Goal: Check status: Check status

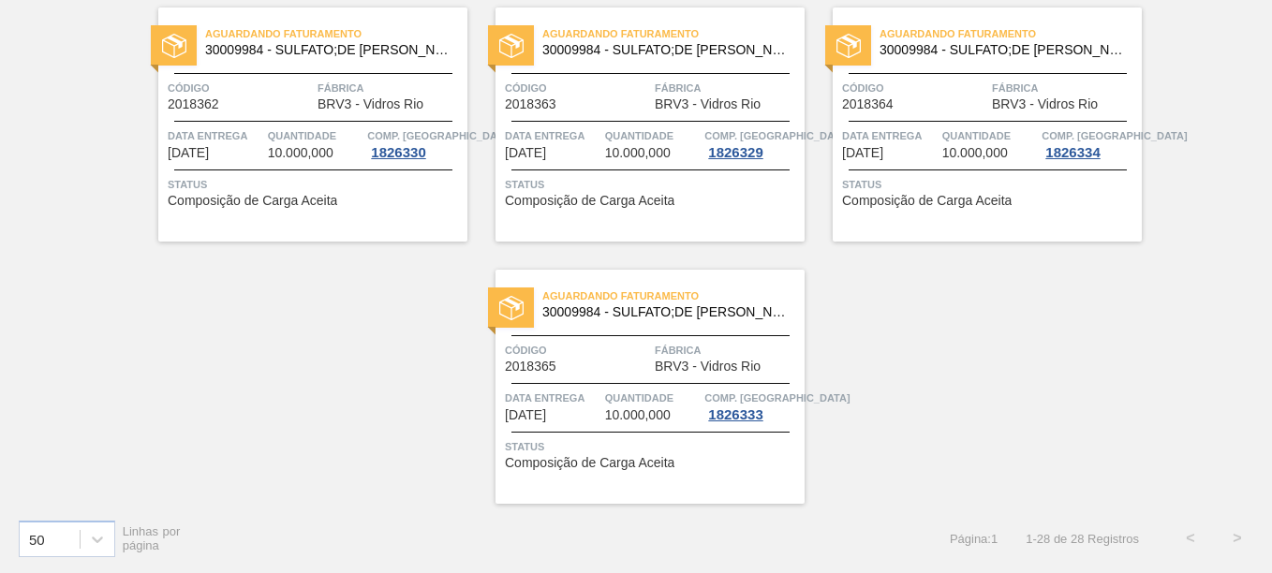
scroll to position [2164, 0]
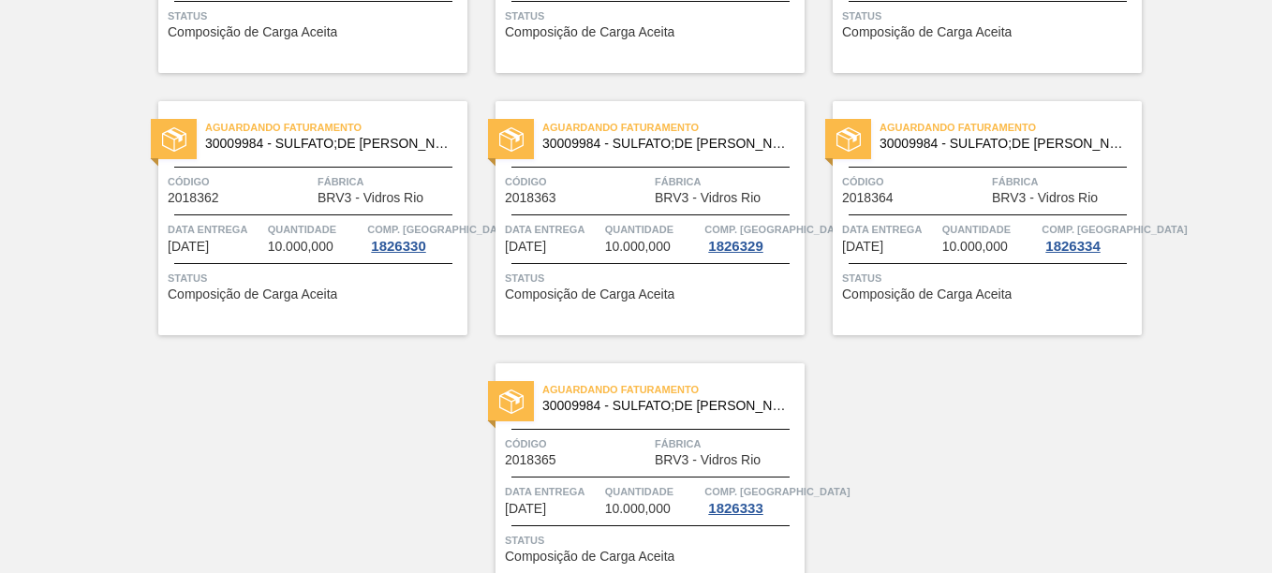
click at [995, 164] on div "Aguardando Faturamento 30009984 - SULFATO;DE SODIO ANIDRO;; Código 2018364 Fábr…" at bounding box center [987, 218] width 309 height 234
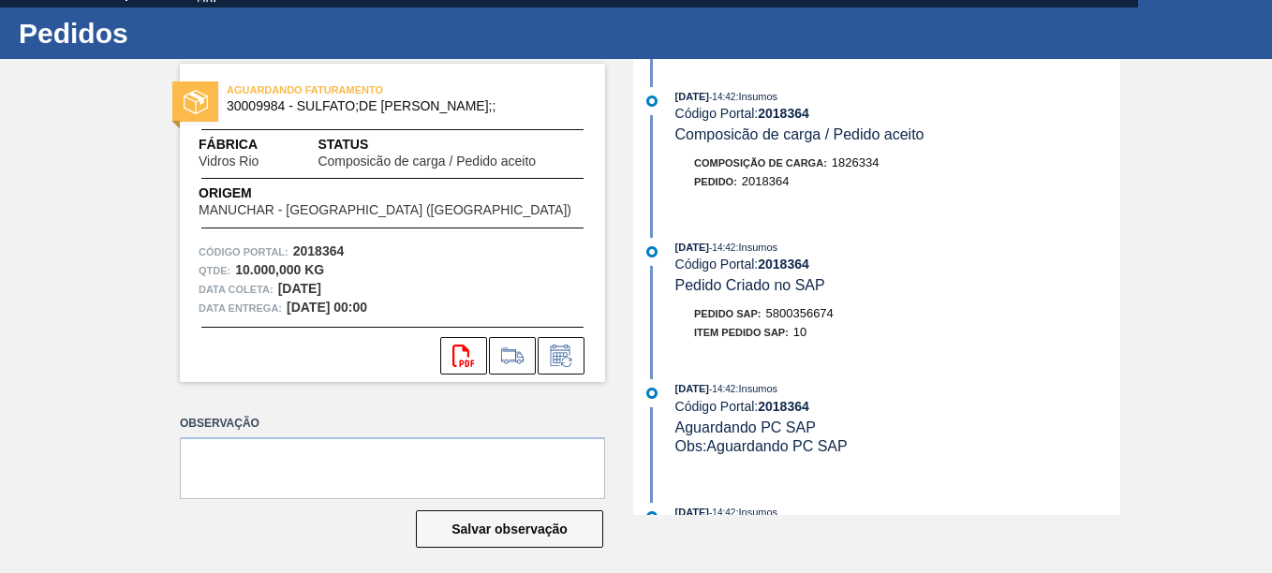
scroll to position [45, 0]
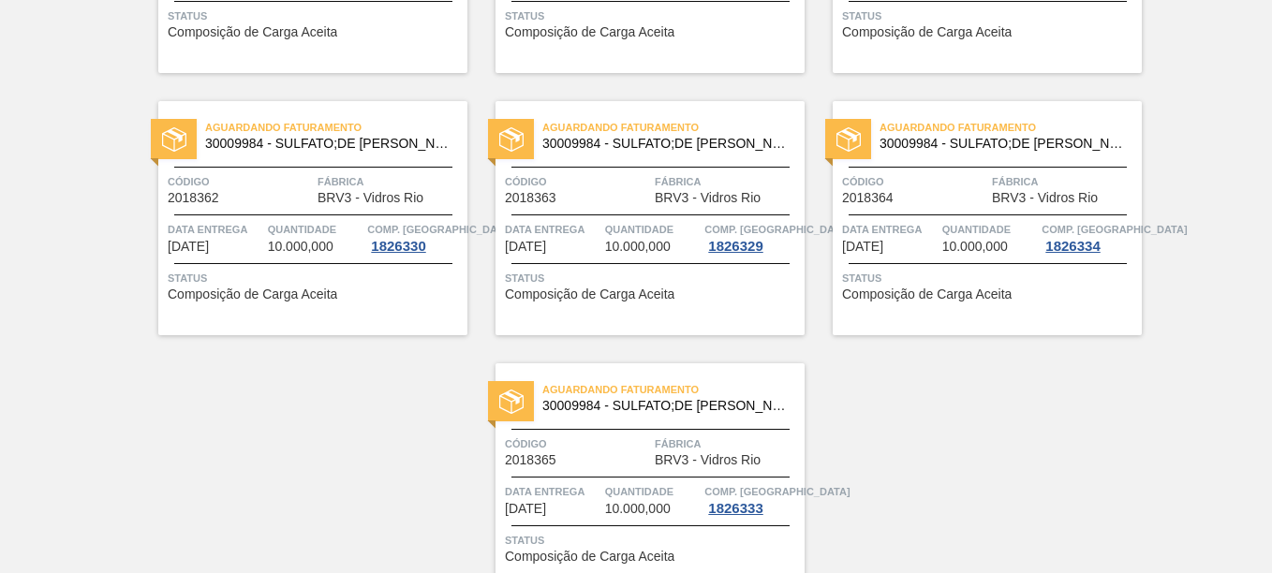
scroll to position [2258, 0]
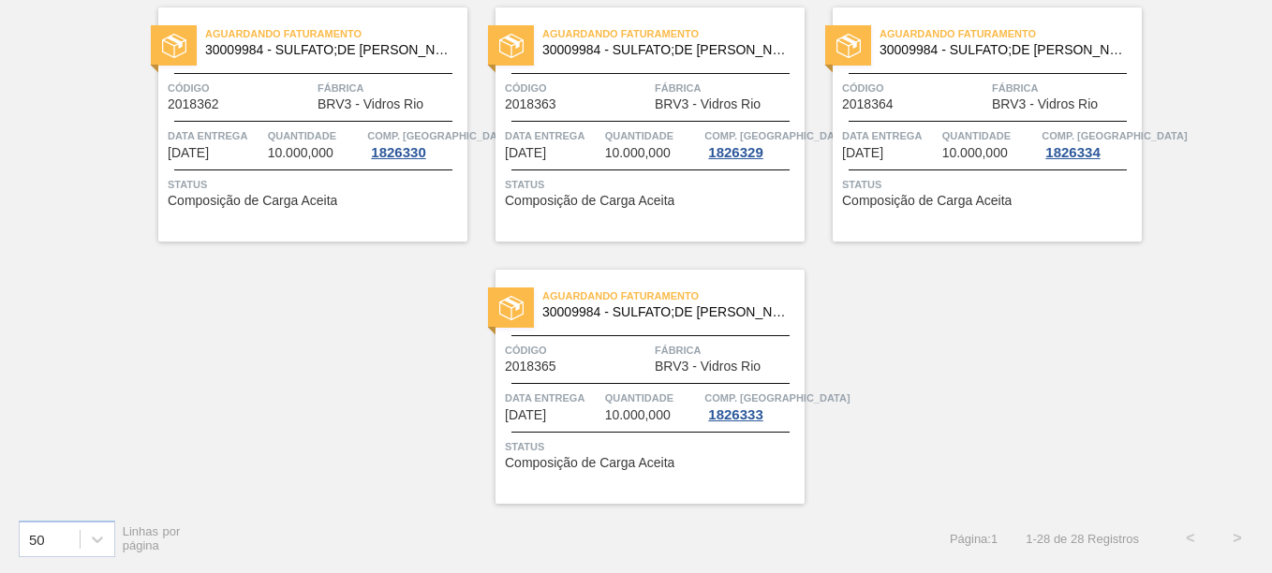
click at [641, 311] on span "30009984 - SULFATO;DE [PERSON_NAME];;" at bounding box center [665, 312] width 247 height 14
